Goal: Information Seeking & Learning: Learn about a topic

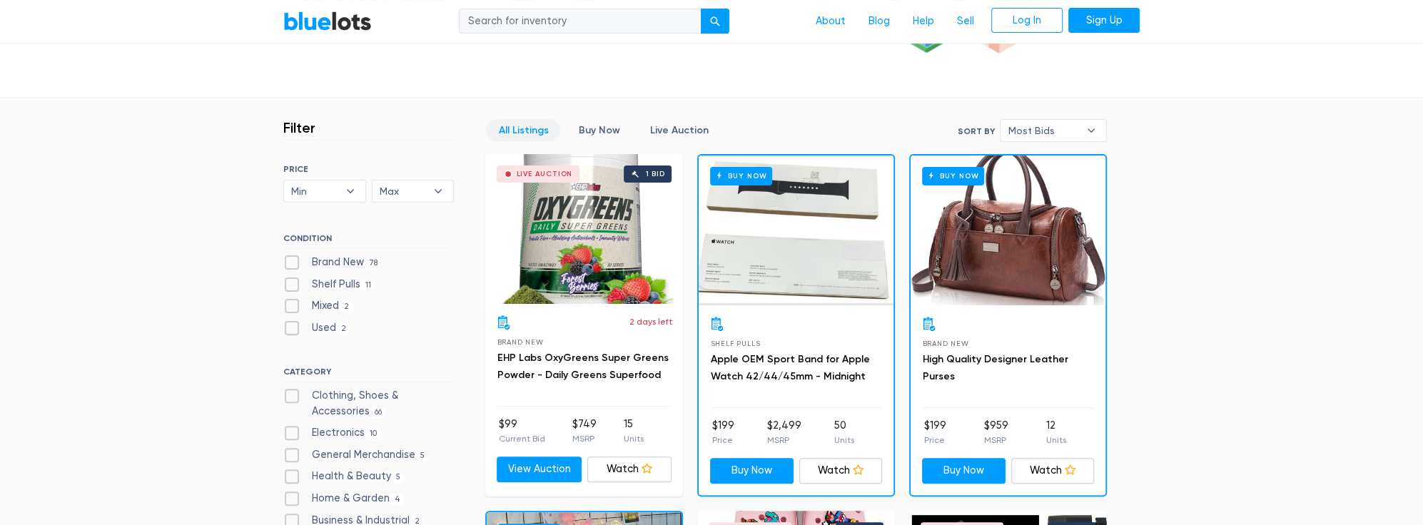
scroll to position [389, 0]
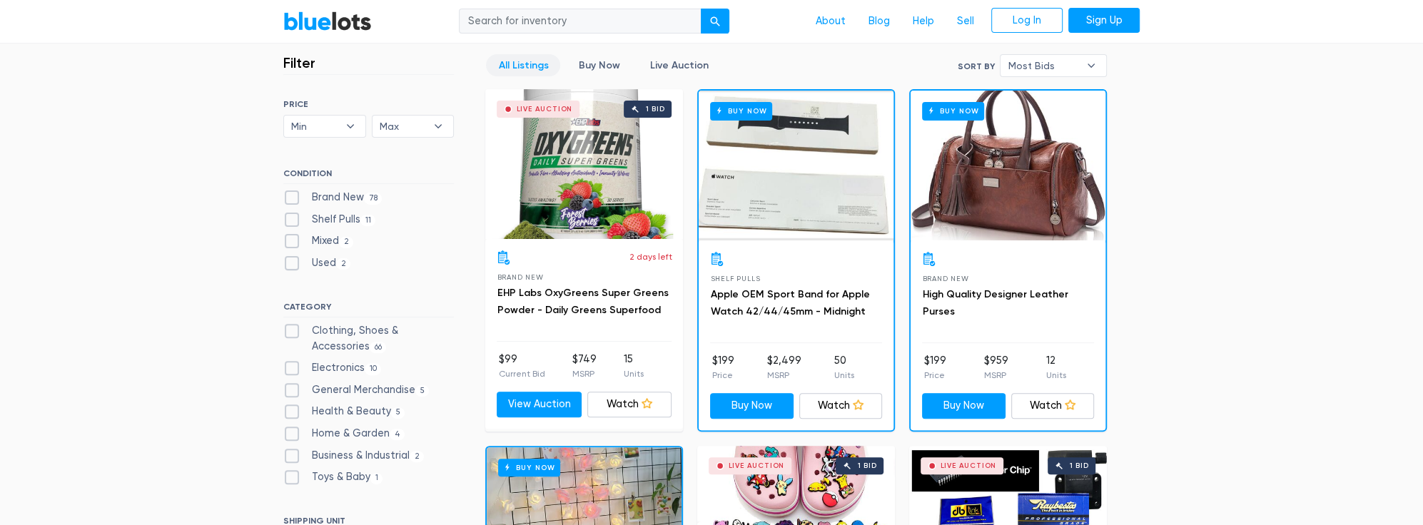
click at [297, 191] on label "Brand New 78" at bounding box center [332, 198] width 98 height 16
click at [293, 191] on New"] "Brand New 78" at bounding box center [287, 194] width 9 height 9
checkbox New"] "true"
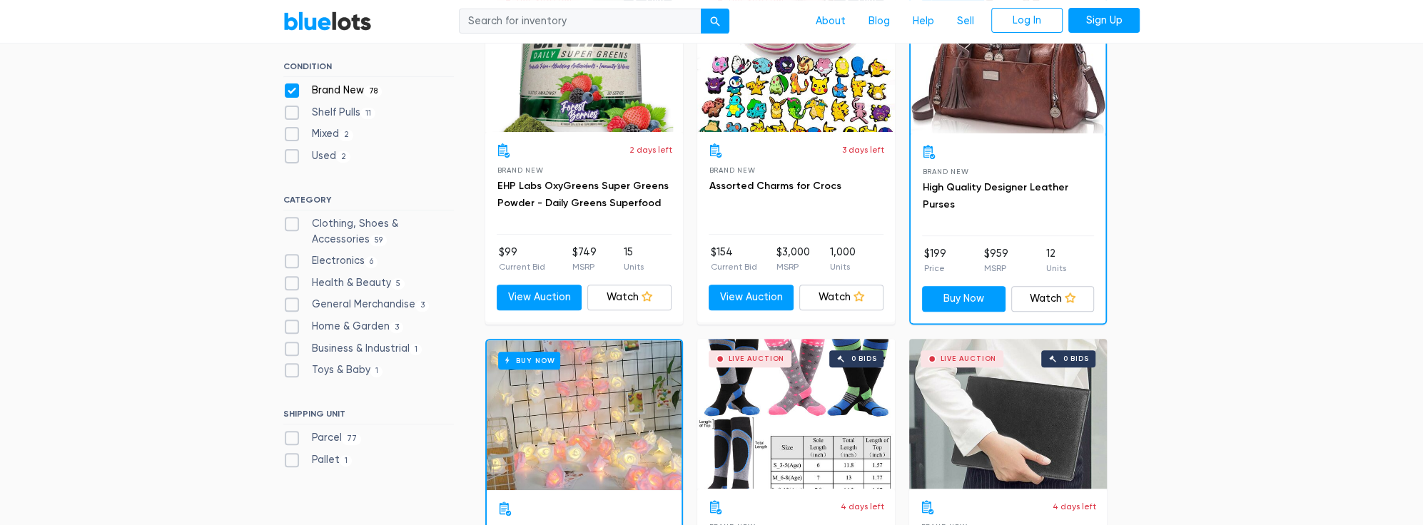
scroll to position [519, 0]
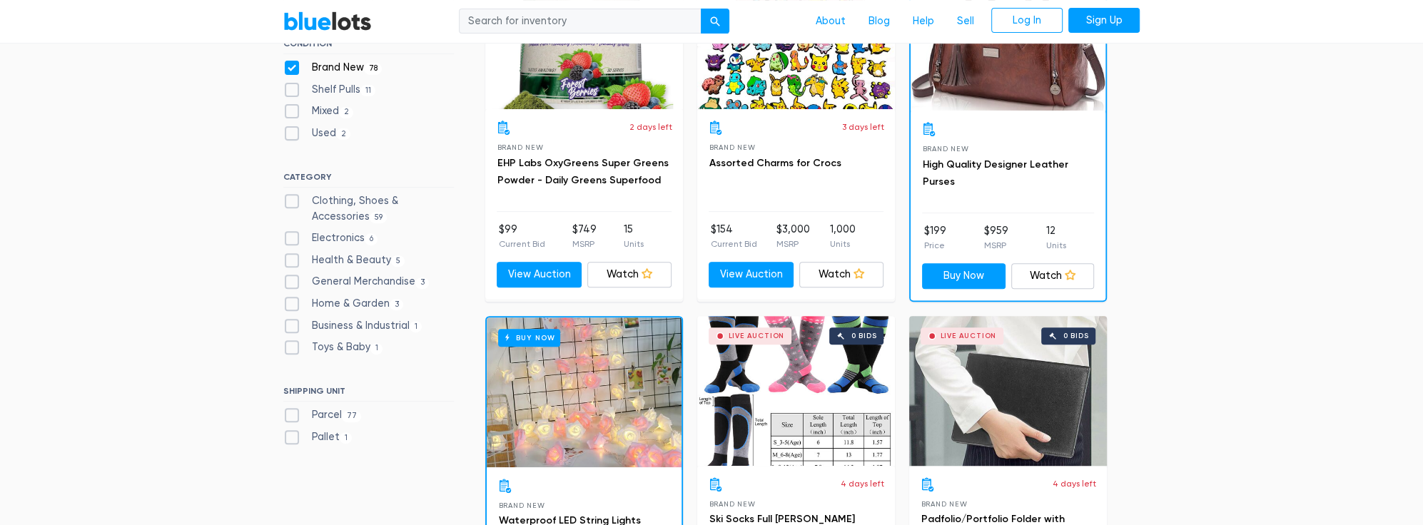
click at [328, 318] on label "Business & Industrial 1" at bounding box center [352, 326] width 138 height 16
click at [293, 318] on Industrial"] "Business & Industrial 1" at bounding box center [287, 322] width 9 height 9
checkbox Industrial"] "true"
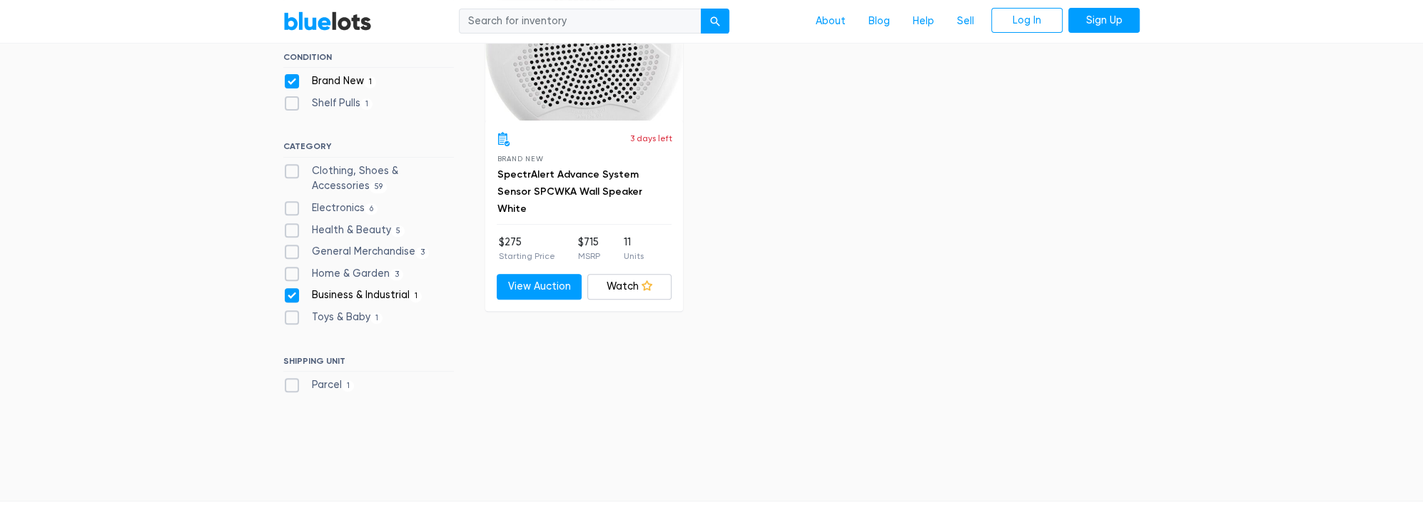
scroll to position [514, 0]
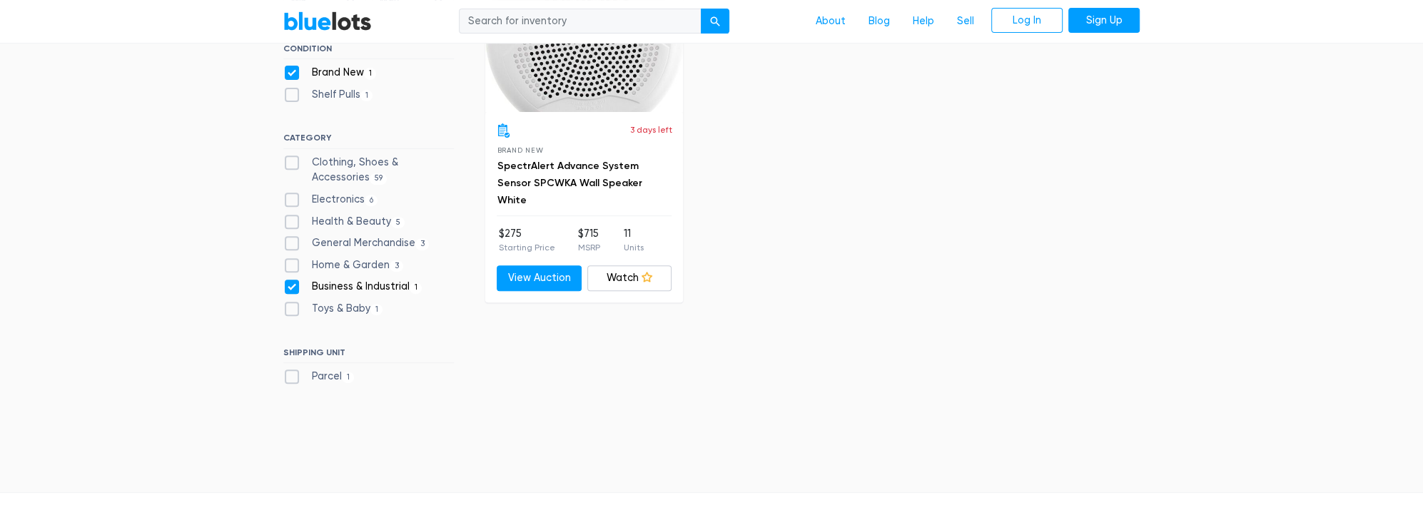
click at [320, 263] on label "Home & Garden 3" at bounding box center [343, 266] width 120 height 16
click at [293, 263] on Garden"] "Home & Garden 3" at bounding box center [287, 262] width 9 height 9
checkbox Garden"] "true"
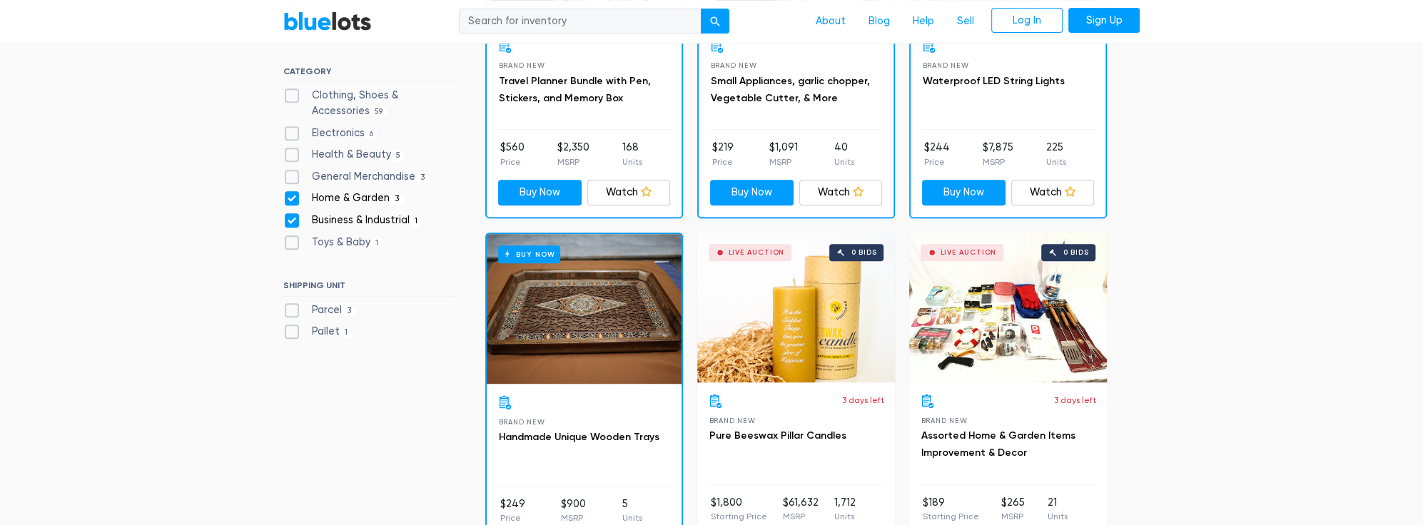
scroll to position [449, 0]
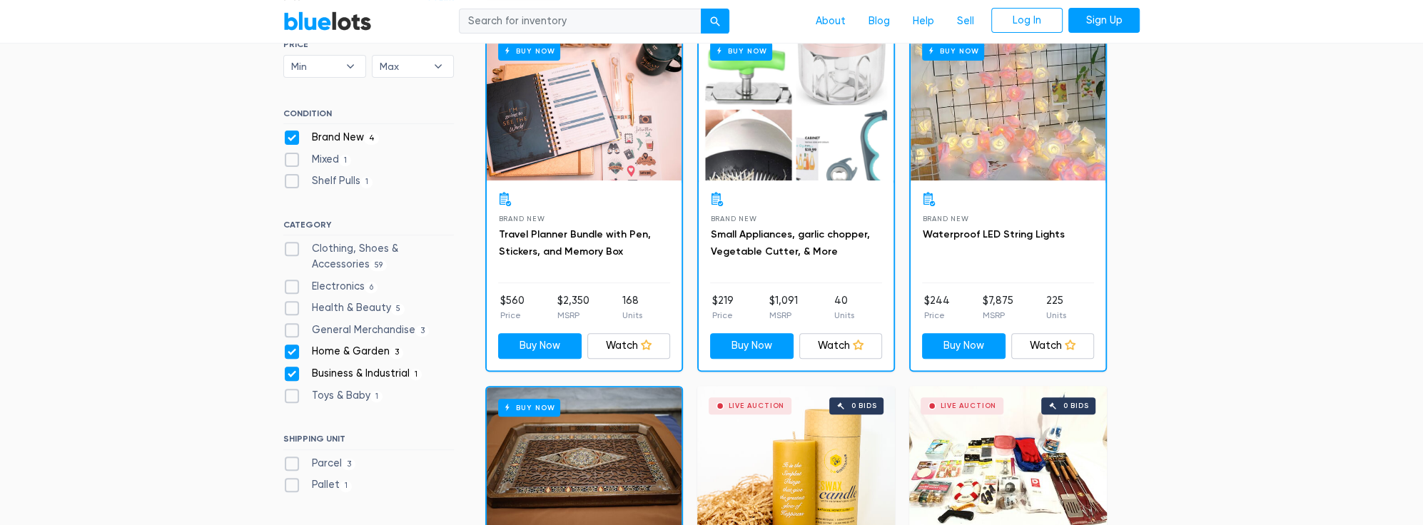
click at [290, 368] on label "Business & Industrial 1" at bounding box center [352, 374] width 138 height 16
click at [290, 368] on Industrial"] "Business & Industrial 1" at bounding box center [287, 370] width 9 height 9
checkbox Industrial"] "false"
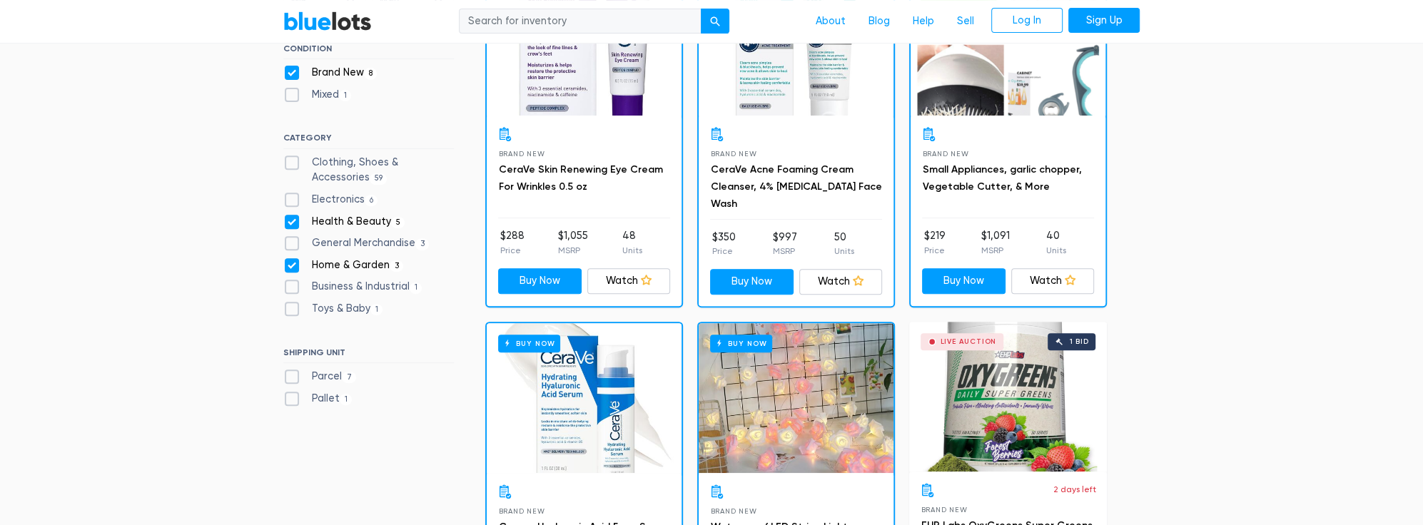
scroll to position [514, 0]
click at [289, 223] on label "Health & Beauty 5" at bounding box center [343, 222] width 121 height 16
click at [289, 223] on Beauty"] "Health & Beauty 5" at bounding box center [287, 218] width 9 height 9
checkbox Beauty"] "false"
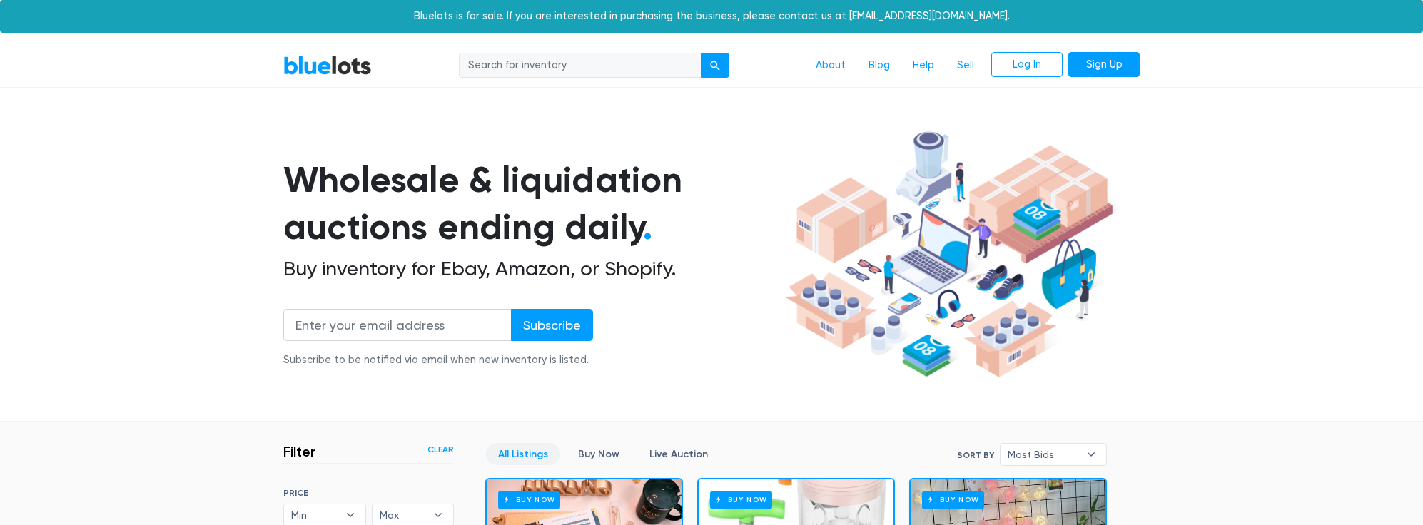
scroll to position [384, 0]
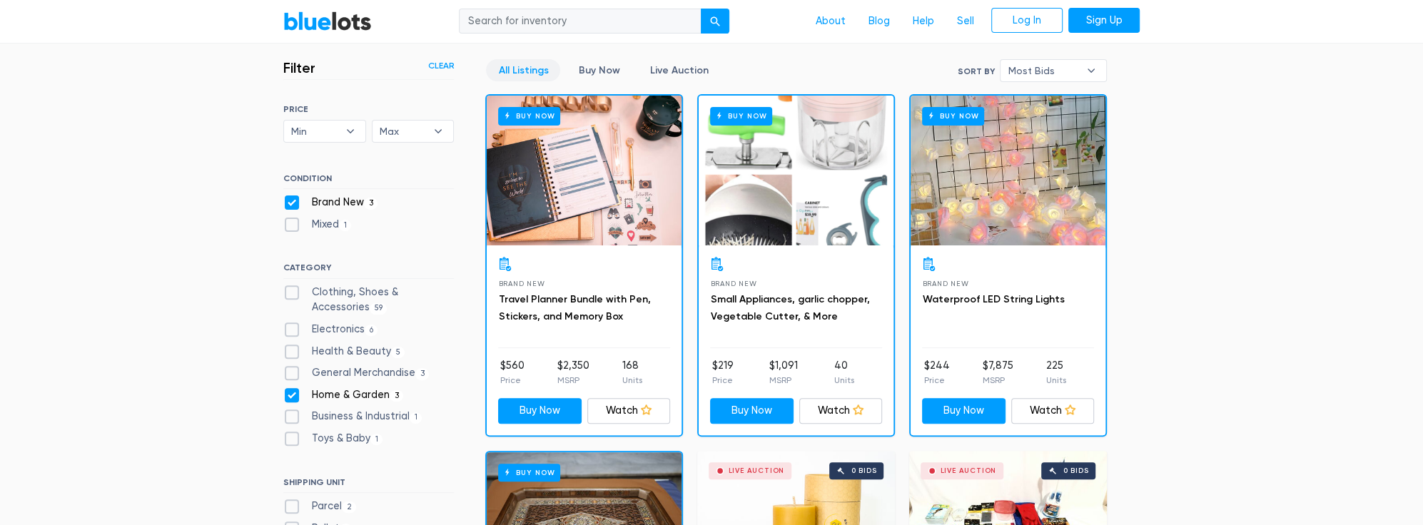
click at [287, 193] on div "CONDITION Brand New 3 Mixed 1" at bounding box center [368, 205] width 171 height 65
drag, startPoint x: 300, startPoint y: 197, endPoint x: 300, endPoint y: 207, distance: 10.0
click at [300, 203] on label "Brand New 3" at bounding box center [330, 203] width 94 height 16
click at [293, 203] on New"] "Brand New 3" at bounding box center [287, 199] width 9 height 9
checkbox New"] "false"
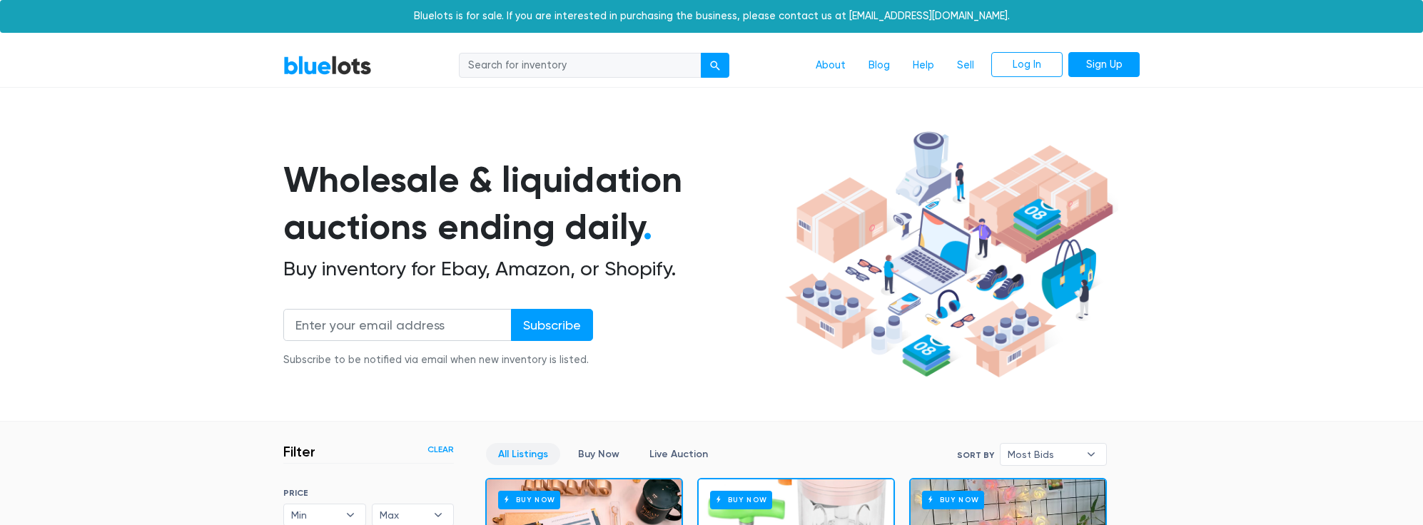
scroll to position [644, 0]
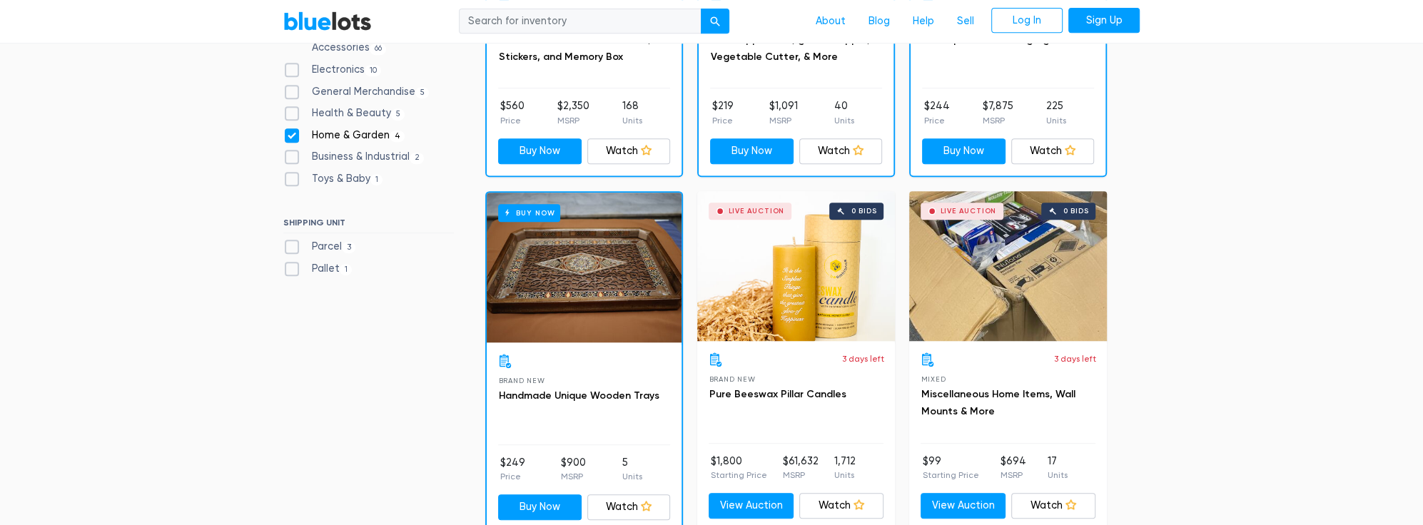
click at [289, 140] on label "Home & Garden 4" at bounding box center [343, 136] width 121 height 16
click at [289, 137] on Garden"] "Home & Garden 4" at bounding box center [287, 132] width 9 height 9
checkbox Garden"] "false"
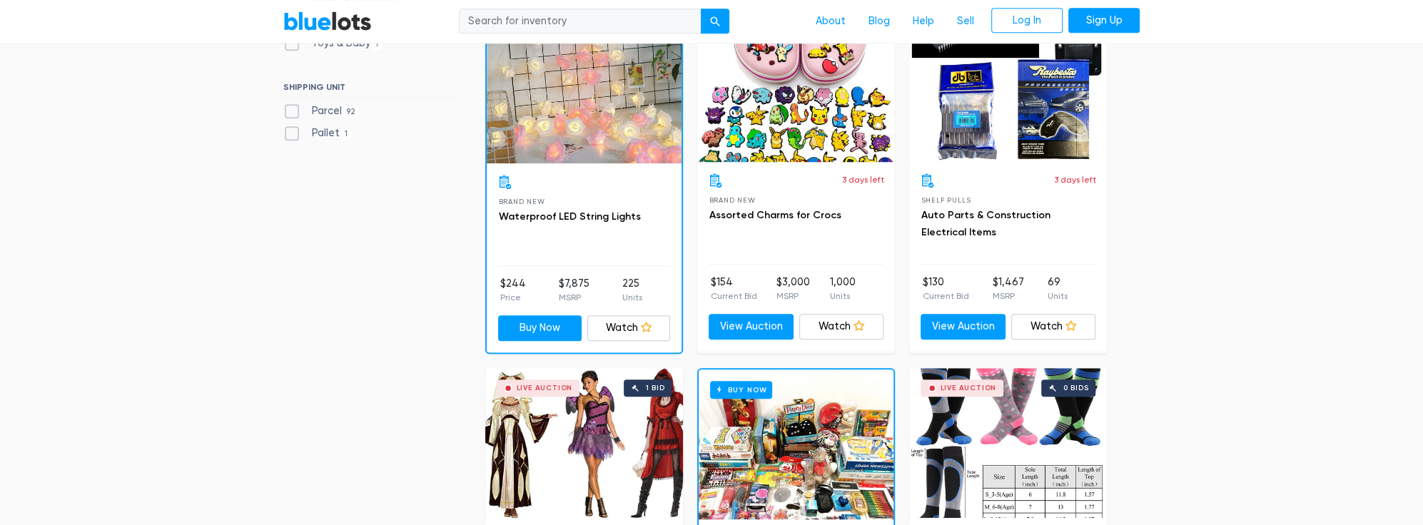
scroll to position [838, 0]
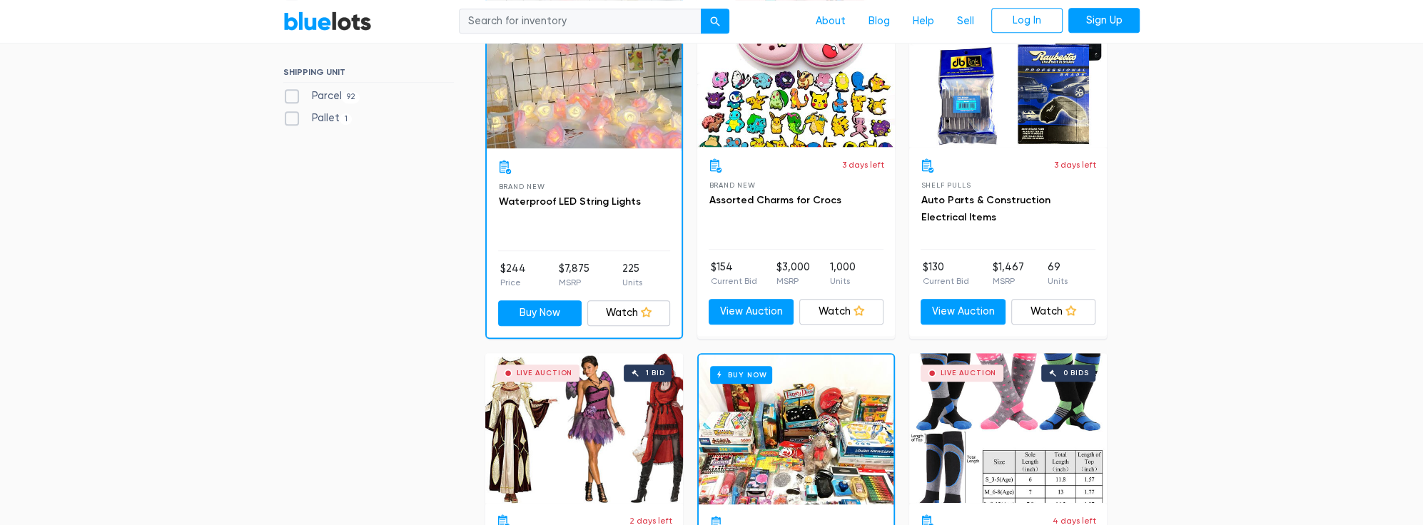
click at [291, 120] on label "Pallet 1" at bounding box center [317, 119] width 69 height 16
click at [291, 120] on input "Pallet 1" at bounding box center [287, 115] width 9 height 9
checkbox input "true"
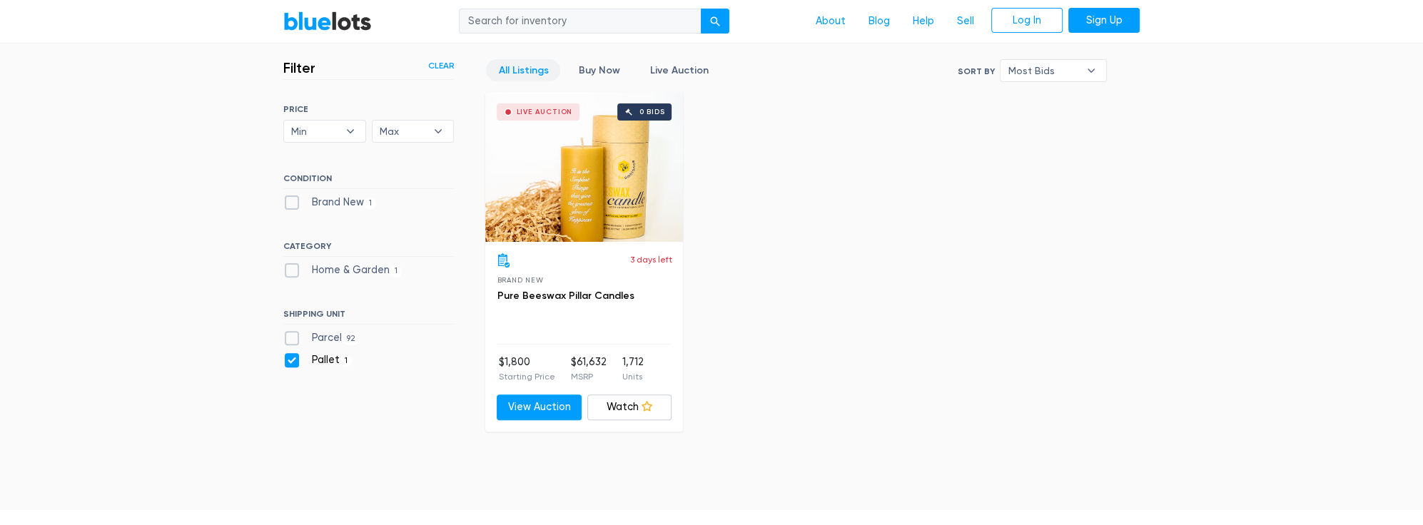
scroll to position [384, 0]
click at [547, 188] on div "Live Auction 0 bids" at bounding box center [584, 167] width 198 height 150
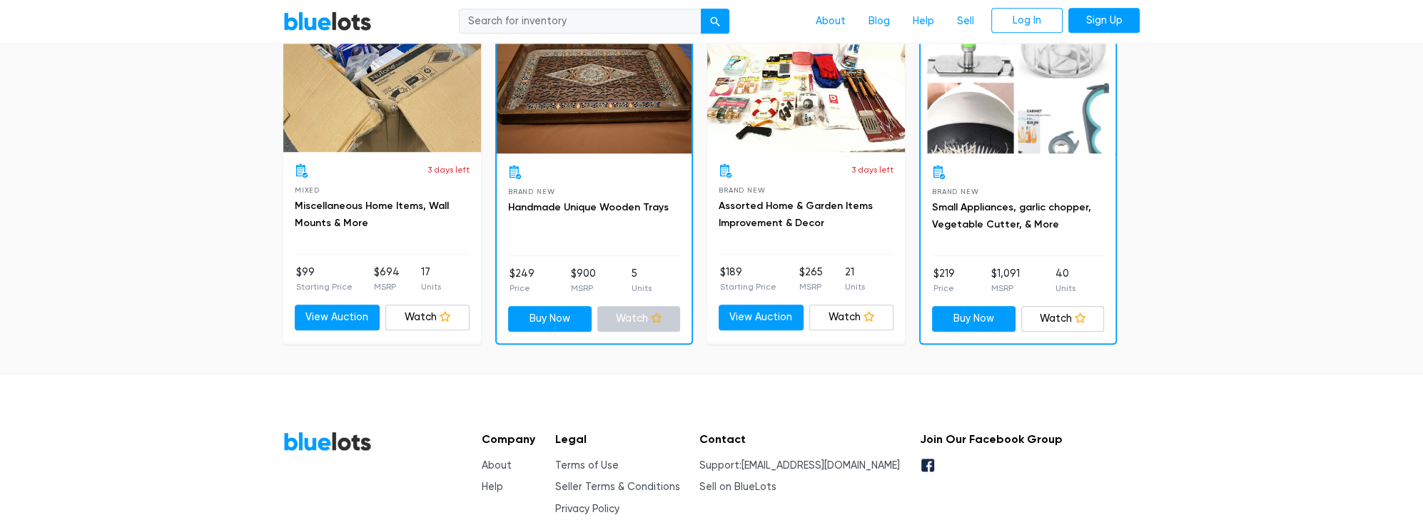
scroll to position [1515, 0]
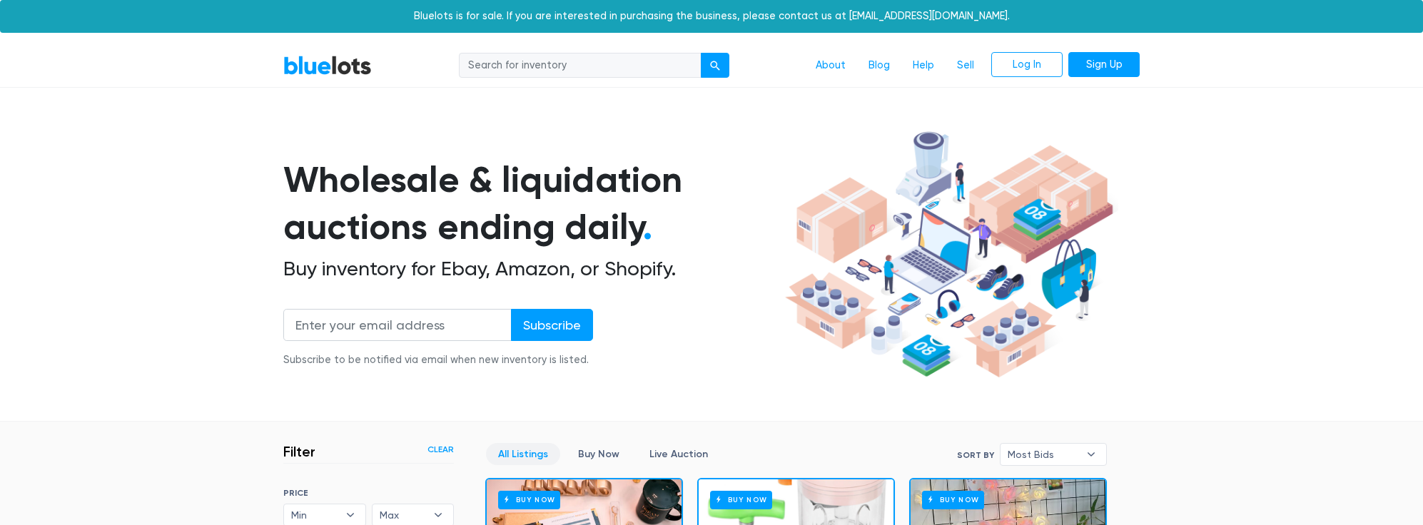
scroll to position [384, 0]
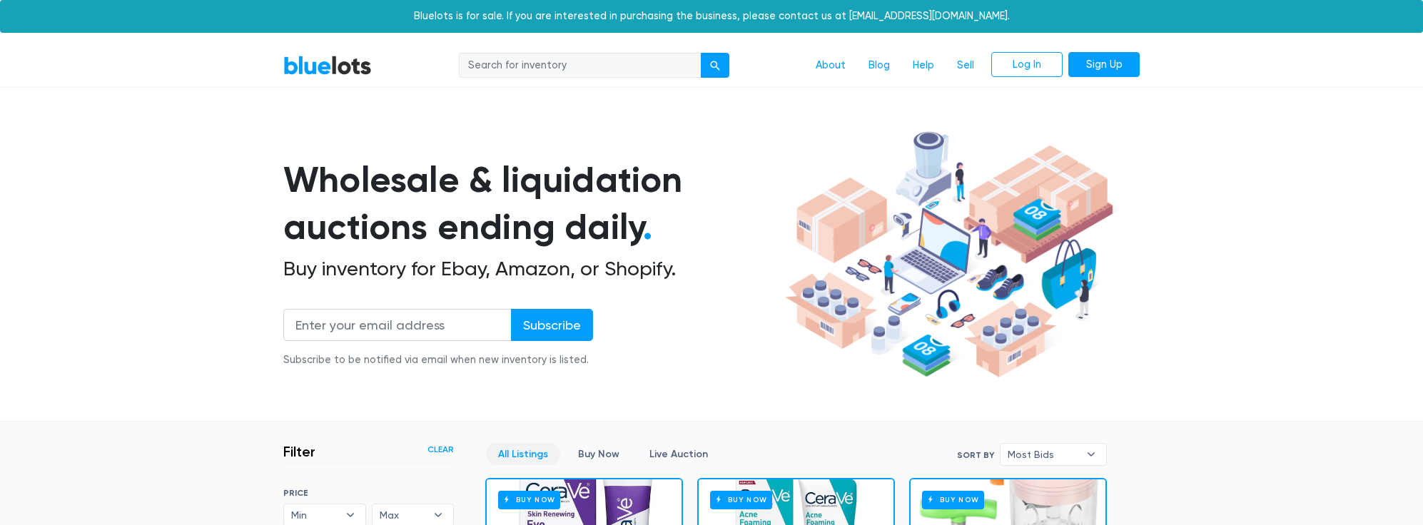
scroll to position [514, 0]
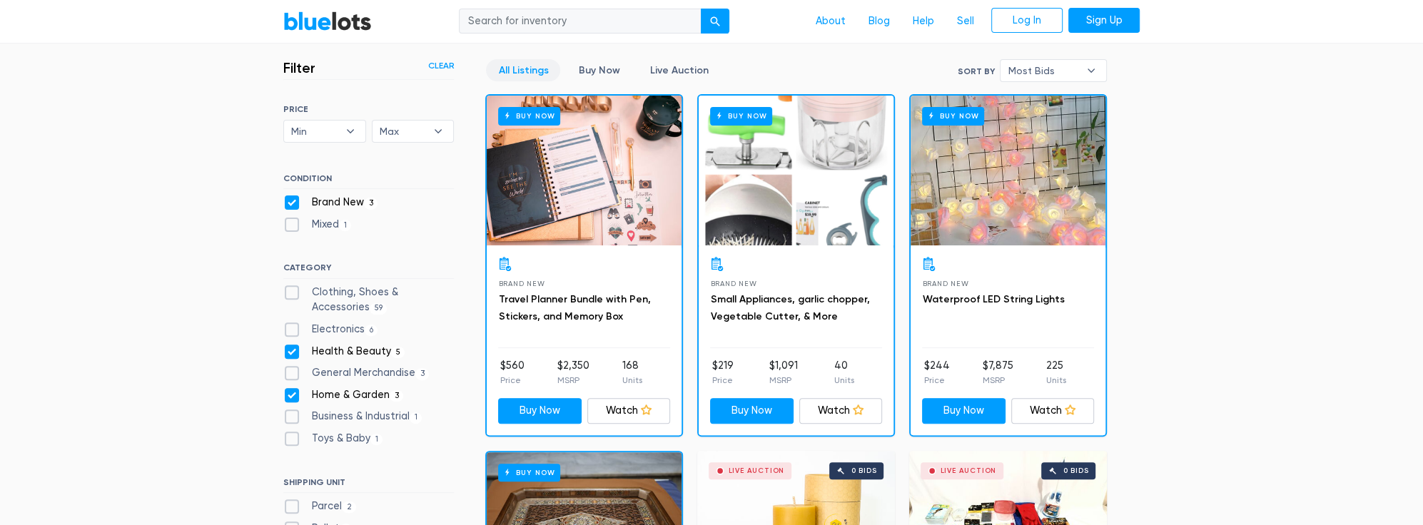
scroll to position [384, 0]
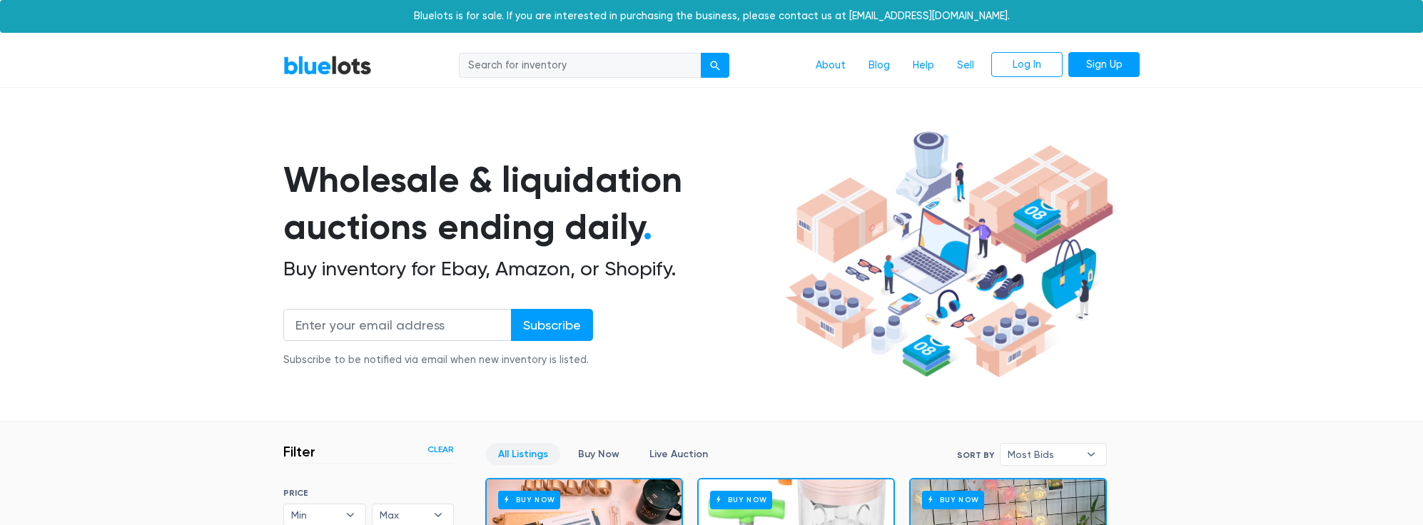
scroll to position [449, 0]
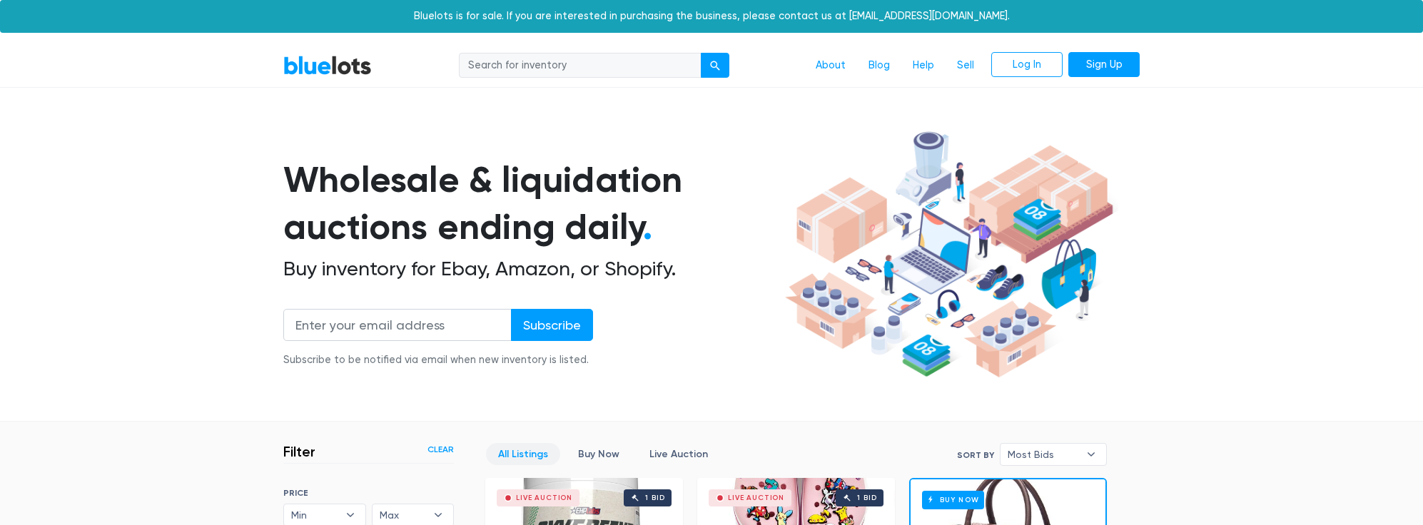
scroll to position [519, 0]
